Goal: Information Seeking & Learning: Learn about a topic

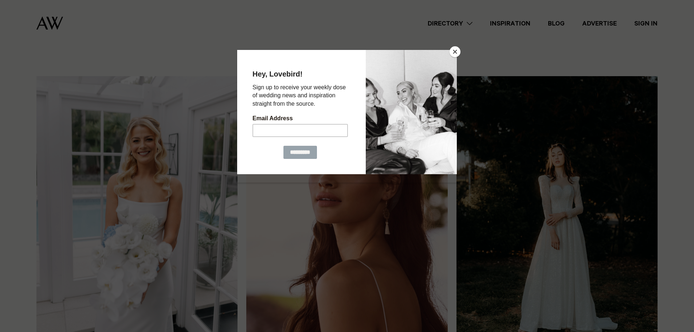
scroll to position [73, 0]
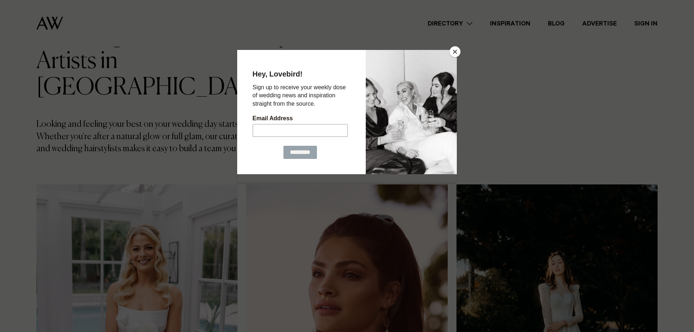
click at [457, 54] on button "Close" at bounding box center [455, 51] width 11 height 11
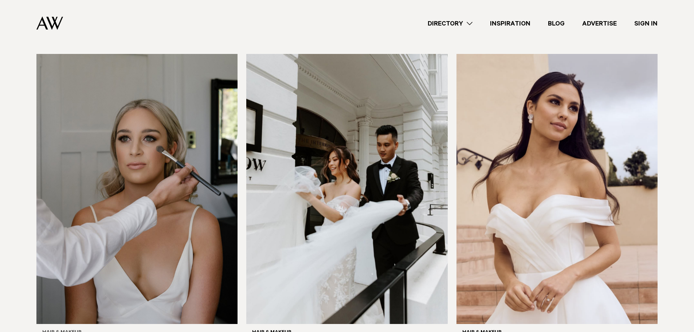
scroll to position [1494, 0]
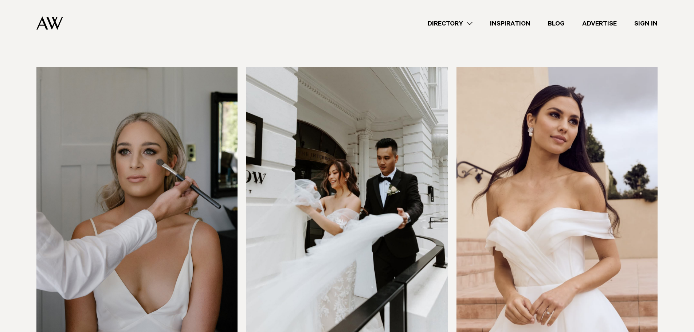
click at [366, 174] on img at bounding box center [346, 202] width 201 height 270
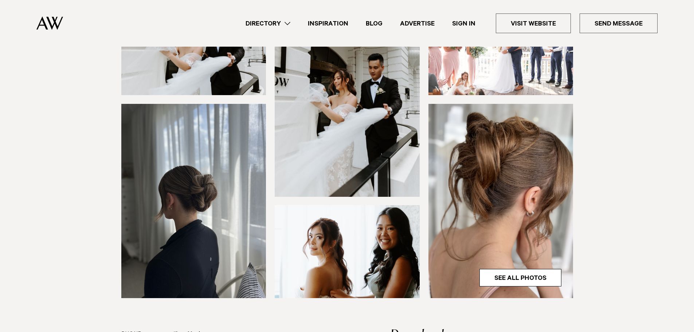
scroll to position [73, 0]
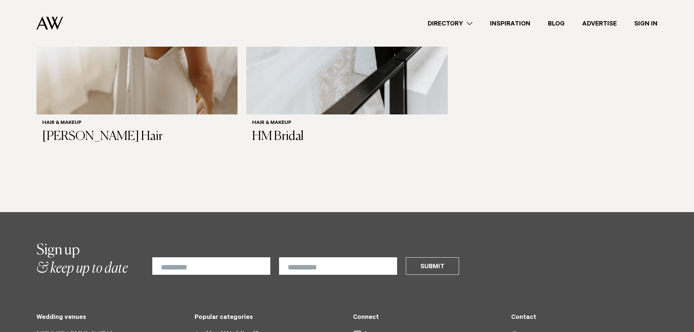
scroll to position [2187, 0]
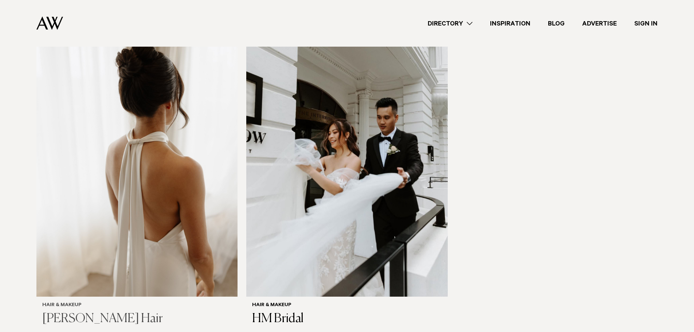
click at [122, 153] on img at bounding box center [136, 162] width 201 height 270
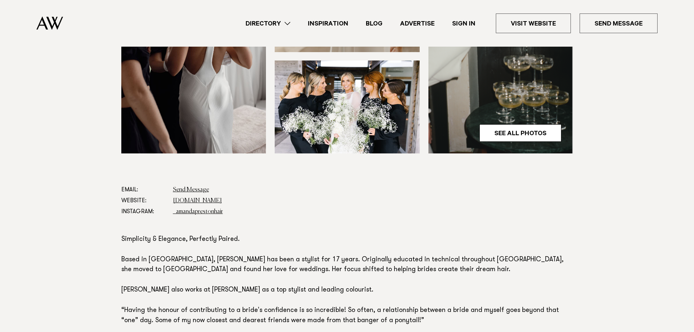
scroll to position [364, 0]
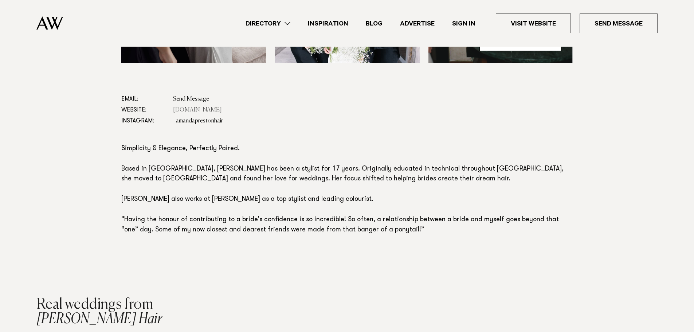
click at [210, 110] on link "www.amandaprestonhair.com" at bounding box center [197, 110] width 49 height 6
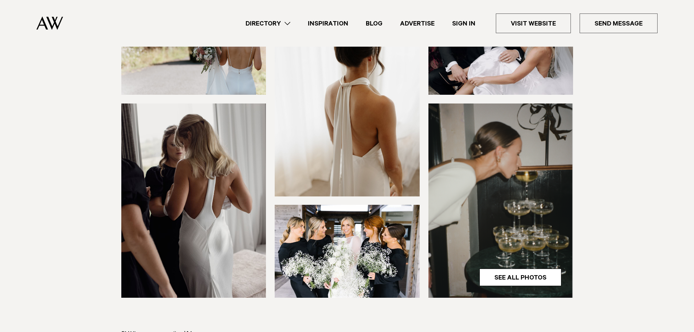
scroll to position [36, 0]
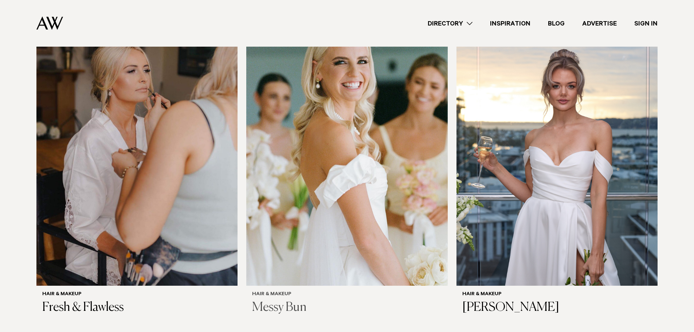
scroll to position [1859, 0]
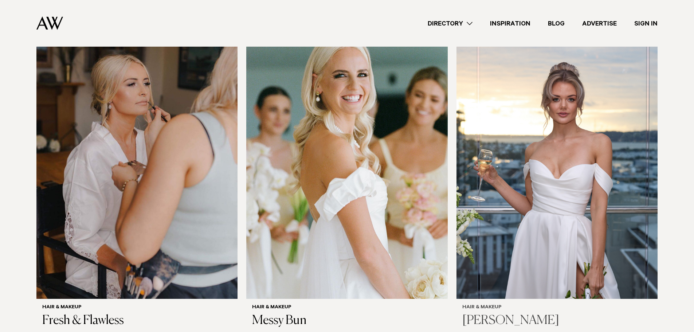
click at [536, 165] on img at bounding box center [557, 164] width 201 height 270
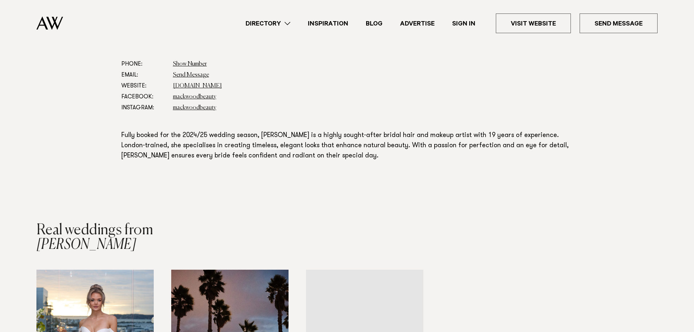
scroll to position [401, 0]
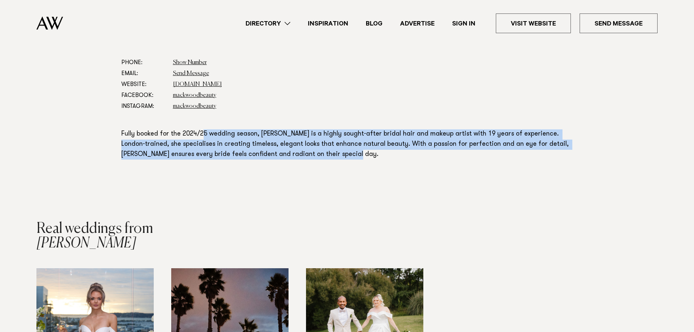
drag, startPoint x: 203, startPoint y: 134, endPoint x: 378, endPoint y: 160, distance: 176.8
click at [378, 160] on section "Phone: Show Number 021 174 1782 Email: Send Message Website: mackwood.co.nz Fac…" at bounding box center [347, 124] width 452 height 134
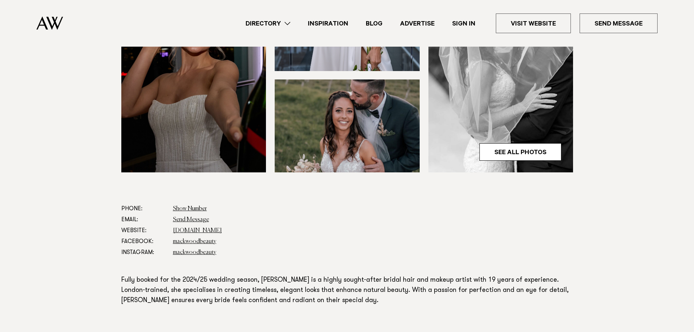
scroll to position [182, 0]
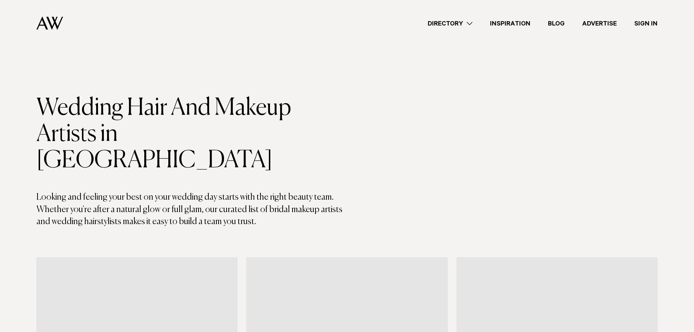
scroll to position [1859, 0]
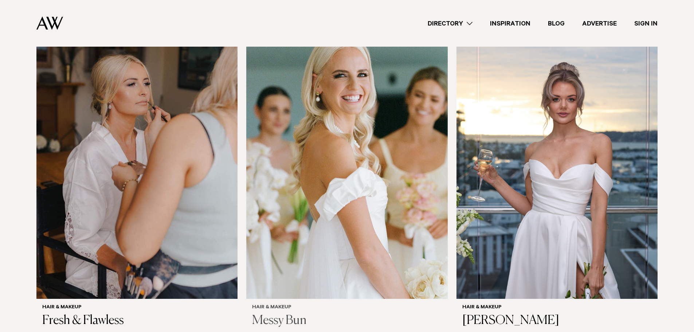
click at [329, 187] on img at bounding box center [346, 164] width 201 height 270
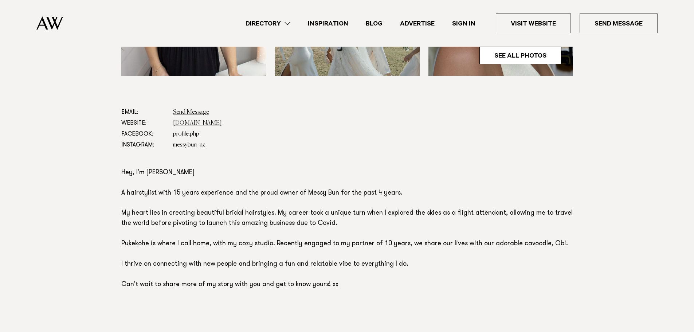
scroll to position [364, 0]
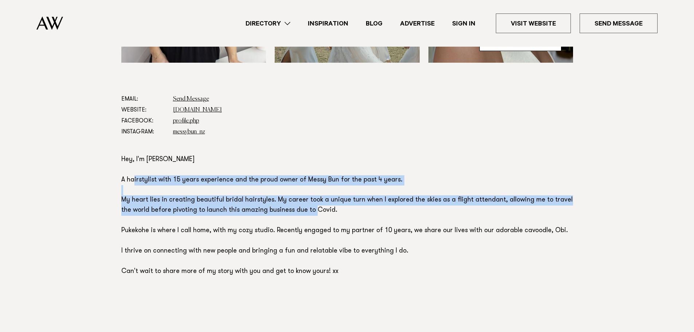
drag, startPoint x: 149, startPoint y: 183, endPoint x: 341, endPoint y: 207, distance: 194.0
click at [341, 207] on p "Hey, I'm Sherrie A hairstylist with 15 years experience and the proud owner of …" at bounding box center [347, 216] width 452 height 122
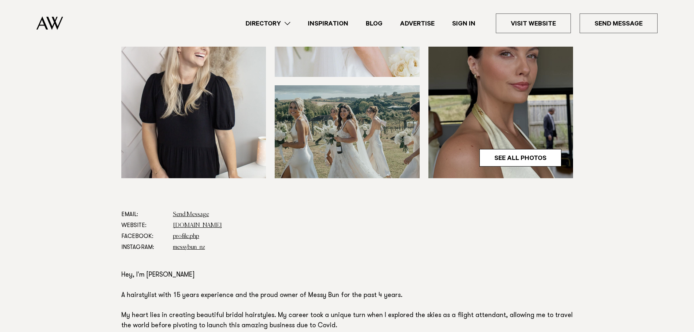
scroll to position [182, 0]
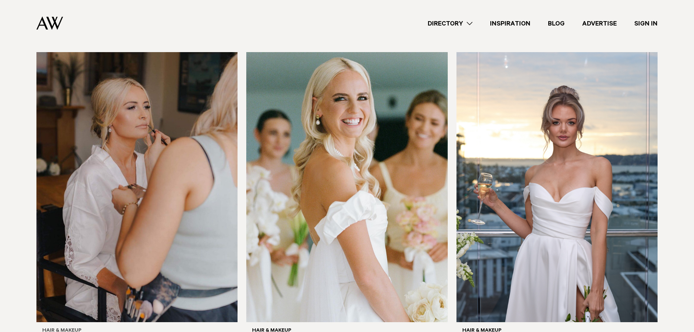
scroll to position [1822, 0]
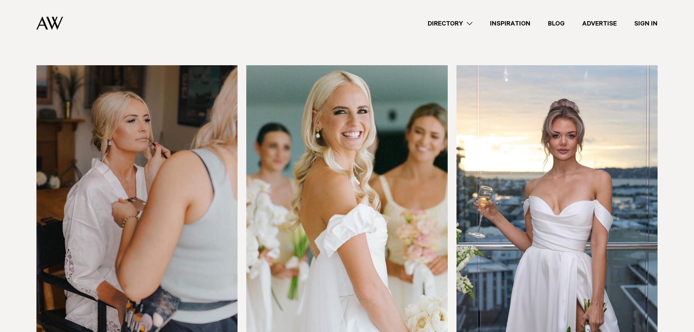
click at [192, 198] on img at bounding box center [136, 200] width 201 height 270
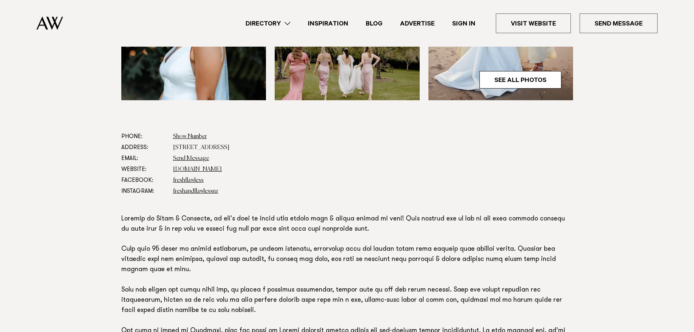
scroll to position [401, 0]
